Goal: Task Accomplishment & Management: Use online tool/utility

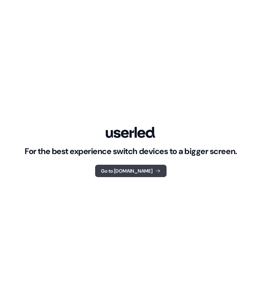
click at [155, 169] on icon at bounding box center [157, 170] width 5 height 5
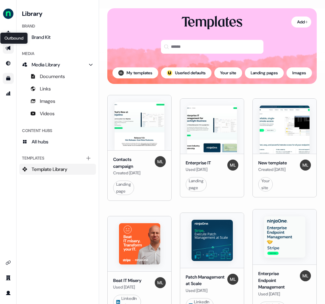
click at [9, 46] on icon "Go to outbound experience" at bounding box center [7, 47] width 5 height 5
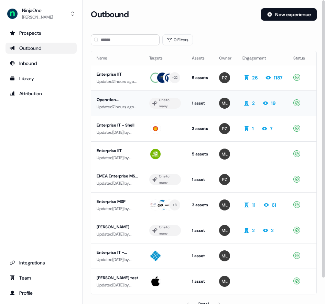
click at [110, 99] on div "Operation [PERSON_NAME]" at bounding box center [118, 99] width 42 height 7
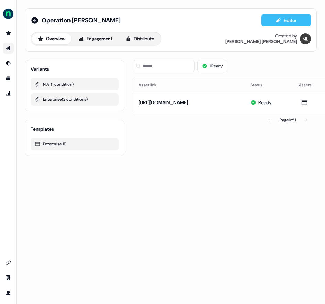
click at [277, 21] on icon at bounding box center [278, 20] width 4 height 4
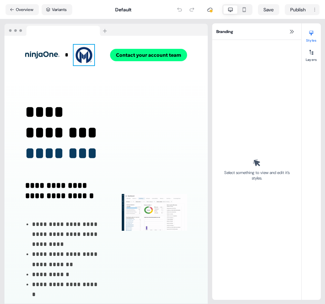
click at [92, 56] on img at bounding box center [84, 55] width 21 height 21
click at [67, 53] on strong "*" at bounding box center [66, 54] width 3 height 5
click at [59, 19] on nav "Overview Variants Default Save Publish" at bounding box center [162, 9] width 325 height 19
click at [57, 9] on button "Variants" at bounding box center [57, 9] width 31 height 11
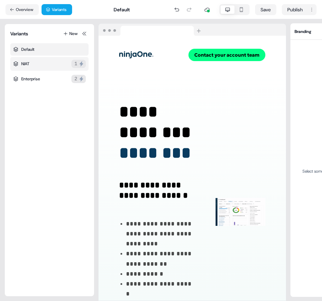
click at [45, 63] on div "NIAT 1" at bounding box center [49, 64] width 78 height 14
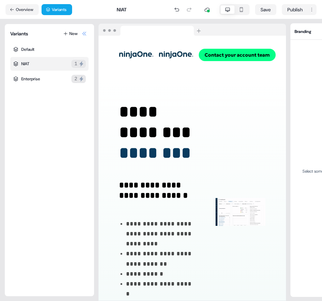
click at [84, 32] on icon at bounding box center [84, 33] width 5 height 5
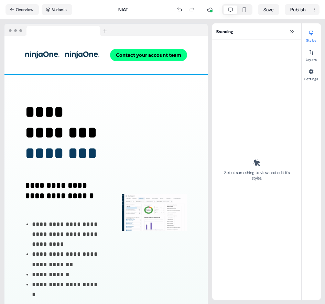
click at [108, 45] on div "To pick up a draggable item, press the space bar. While dragging, use the arrow…" at bounding box center [105, 55] width 203 height 38
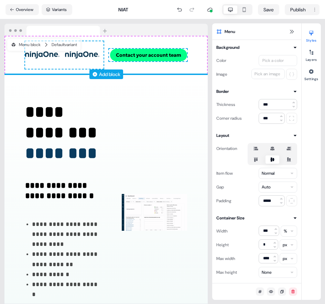
click at [109, 73] on div "Add block" at bounding box center [109, 74] width 21 height 7
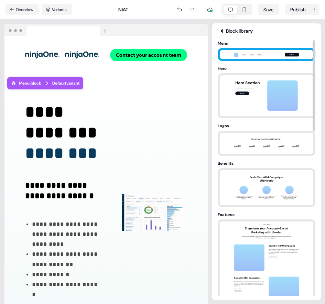
click at [255, 52] on img at bounding box center [266, 55] width 72 height 8
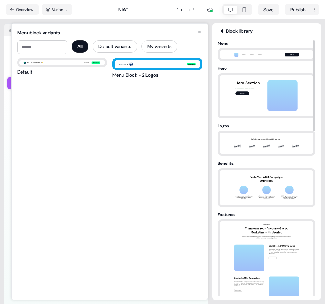
click at [148, 64] on div "X Book a demo" at bounding box center [157, 64] width 86 height 8
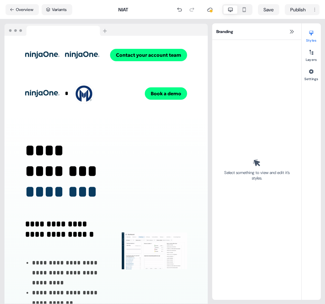
click at [107, 64] on div "To pick up a draggable item, press the space bar. While dragging, use the arrow…" at bounding box center [105, 55] width 203 height 38
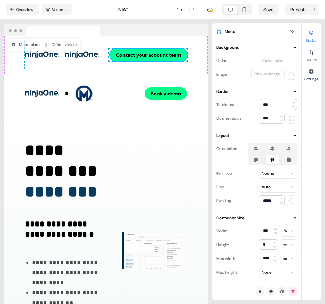
click at [146, 53] on button "Contact your account team" at bounding box center [148, 55] width 77 height 12
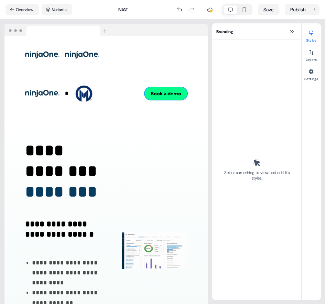
click at [160, 100] on div "* To pick up a draggable item, press the space bar. While dragging, use the arr…" at bounding box center [105, 93] width 203 height 38
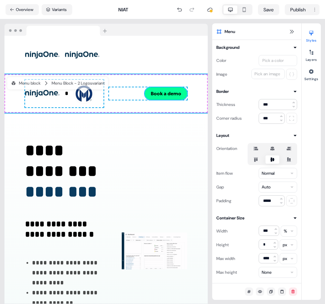
click at [161, 93] on button "Book a demo" at bounding box center [166, 93] width 42 height 12
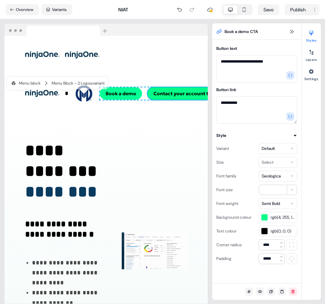
click at [134, 91] on button "Book a demo" at bounding box center [121, 93] width 42 height 12
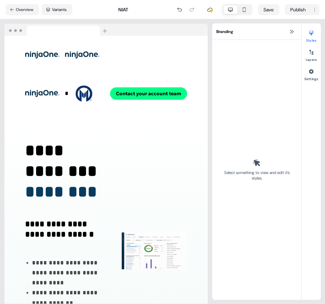
click at [141, 53] on div "To pick up a draggable item, press the space bar. While dragging, use the arrow…" at bounding box center [105, 55] width 203 height 38
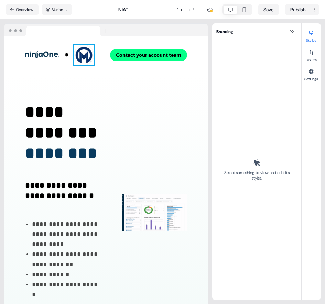
click at [94, 53] on img at bounding box center [84, 55] width 21 height 21
